Goal: Check status: Check status

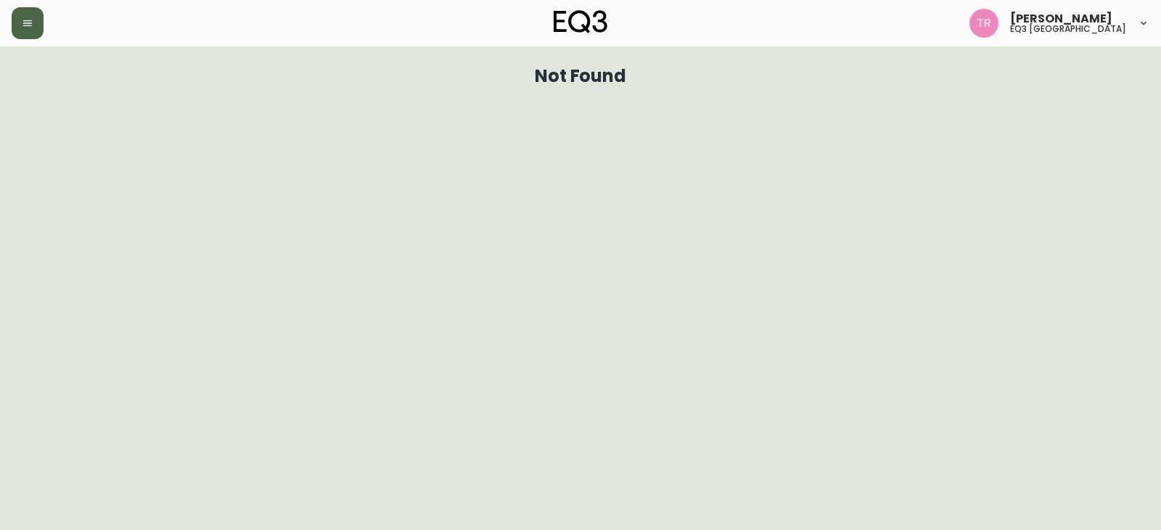
click at [36, 22] on button "button" at bounding box center [28, 23] width 32 height 32
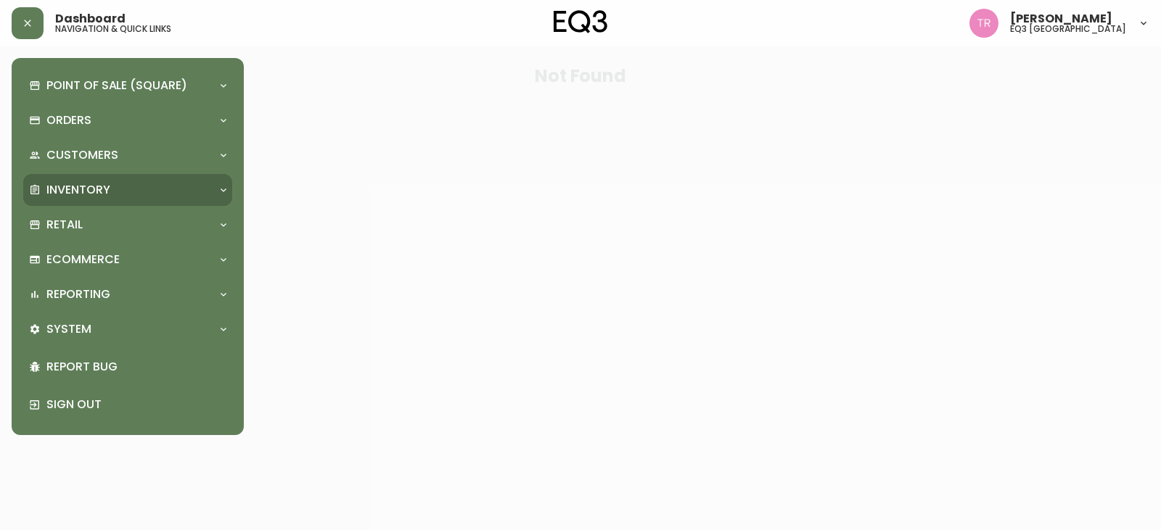
click at [82, 188] on p "Inventory" at bounding box center [78, 190] width 64 height 16
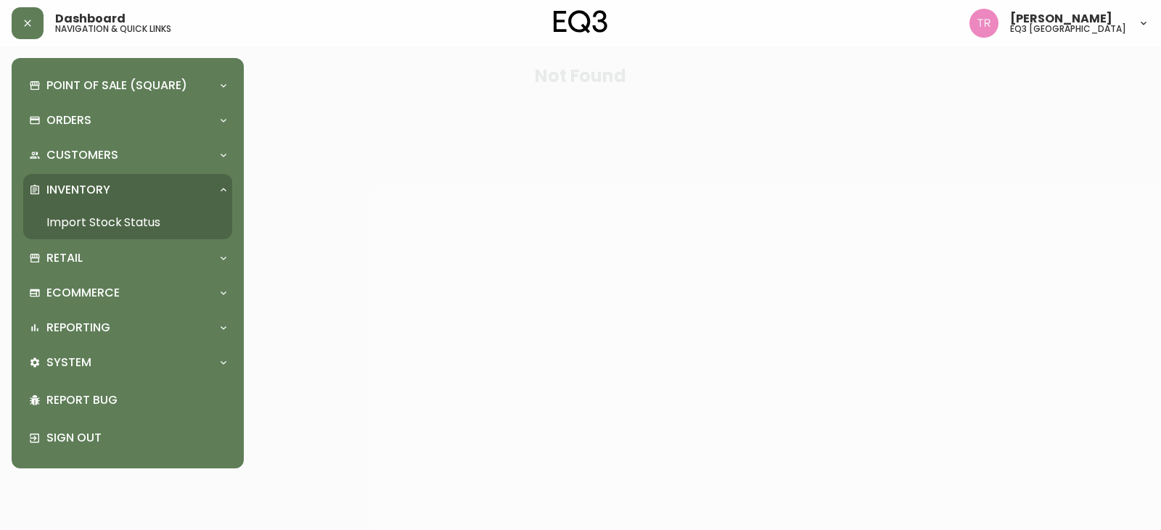
click at [78, 218] on link "Import Stock Status" at bounding box center [127, 222] width 209 height 33
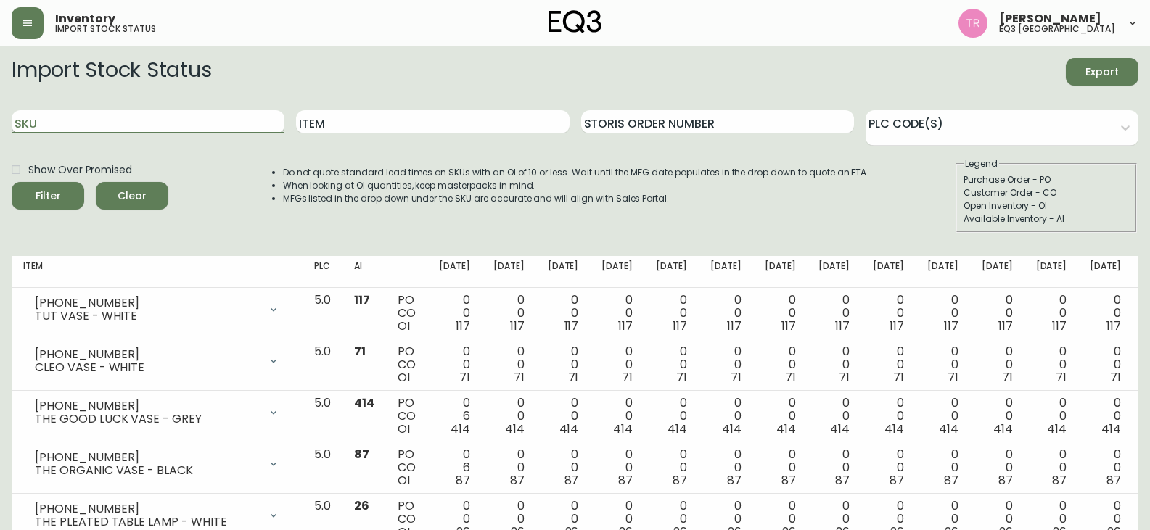
click at [97, 114] on input "SKU" at bounding box center [148, 121] width 273 height 23
click at [48, 123] on input "SKU" at bounding box center [148, 121] width 273 height 23
type input "3"
type input "[PHONE_NUMBER]"
click at [28, 201] on span "Filter" at bounding box center [47, 196] width 49 height 18
